Goal: Task Accomplishment & Management: Use online tool/utility

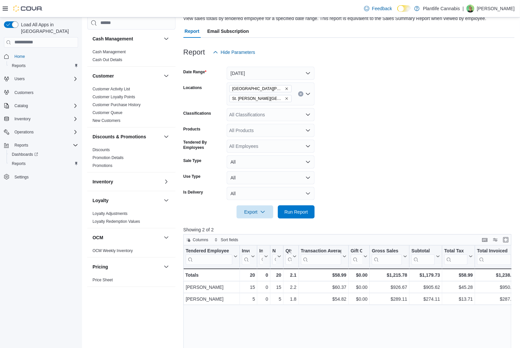
scroll to position [189, 0]
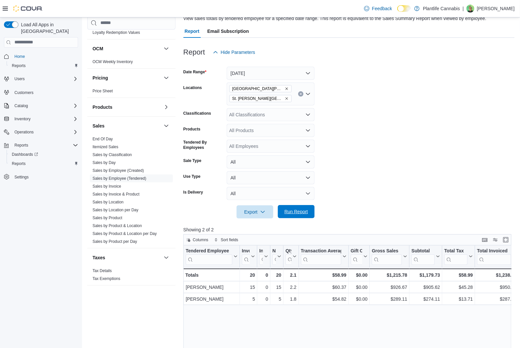
click at [297, 212] on span "Run Report" at bounding box center [297, 211] width 24 height 7
click at [298, 213] on span "Run Report" at bounding box center [297, 211] width 24 height 7
click at [307, 117] on icon "Open list of options" at bounding box center [308, 114] width 5 height 5
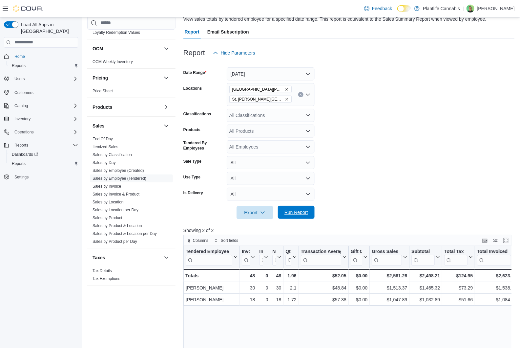
click at [301, 210] on span "Run Report" at bounding box center [297, 212] width 24 height 7
click at [309, 120] on div "All Classifications" at bounding box center [271, 115] width 88 height 13
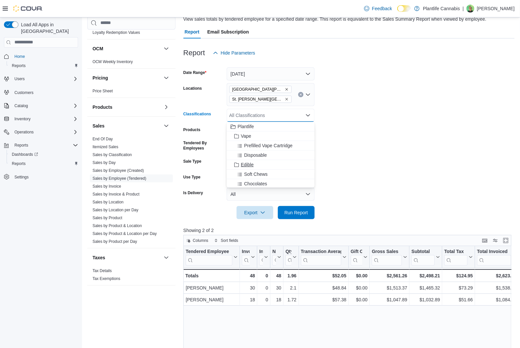
click at [294, 160] on div "Plantlife Vape Prefilled Vape Cartridge Disposable Edible Soft Chews Chocolates…" at bounding box center [271, 155] width 88 height 66
click at [268, 150] on span "Accessory Group" at bounding box center [258, 148] width 35 height 7
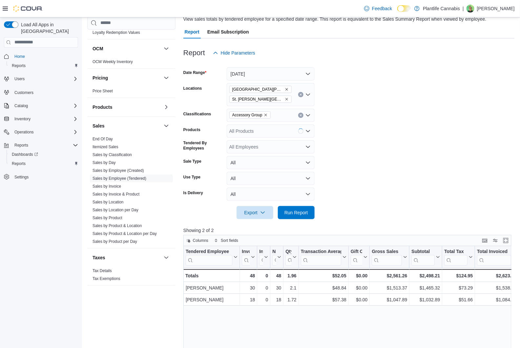
click at [357, 171] on form "Date Range [DATE] Locations [GEOGRAPHIC_DATA][PERSON_NAME] [GEOGRAPHIC_DATA][PE…" at bounding box center [350, 139] width 332 height 160
drag, startPoint x: 297, startPoint y: 212, endPoint x: 306, endPoint y: 212, distance: 9.2
click at [297, 212] on span "Run Report" at bounding box center [297, 212] width 24 height 7
click at [300, 115] on icon "Clear input" at bounding box center [301, 115] width 3 height 3
click at [390, 136] on form "Date Range [DATE] Locations [GEOGRAPHIC_DATA][PERSON_NAME] [GEOGRAPHIC_DATA][PE…" at bounding box center [350, 139] width 332 height 160
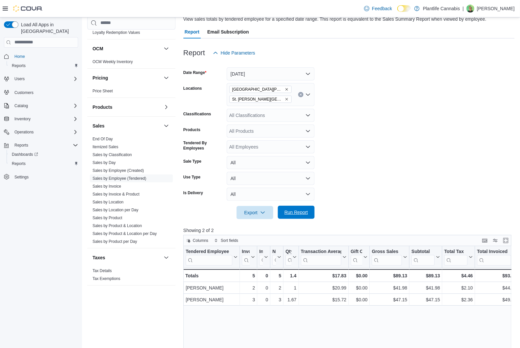
click at [290, 214] on span "Run Report" at bounding box center [297, 212] width 24 height 7
